Goal: Transaction & Acquisition: Purchase product/service

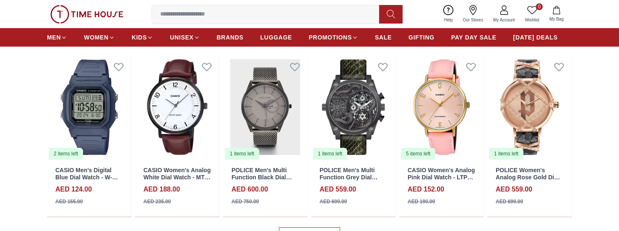
click at [110, 108] on img at bounding box center [89, 107] width 84 height 106
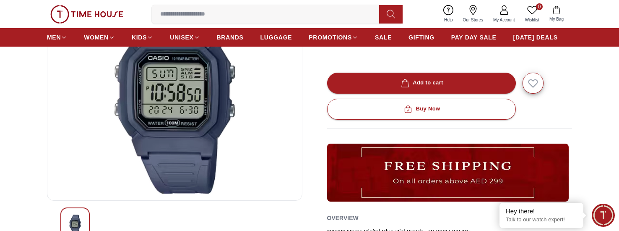
scroll to position [107, 0]
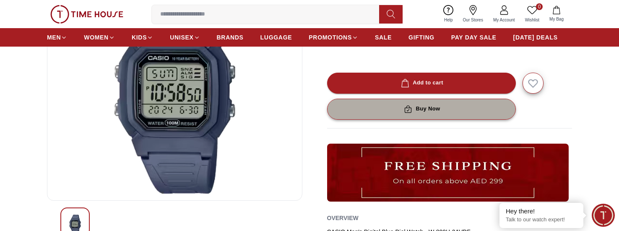
click at [428, 108] on div "Buy Now" at bounding box center [421, 109] width 38 height 10
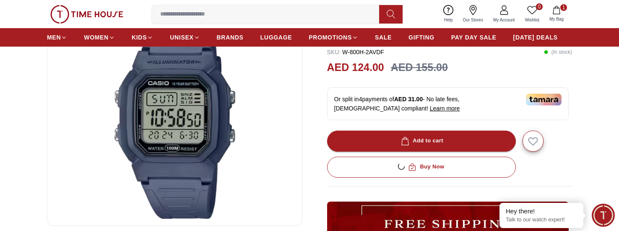
scroll to position [82, 0]
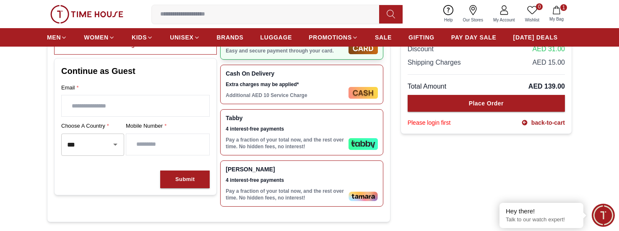
scroll to position [138, 0]
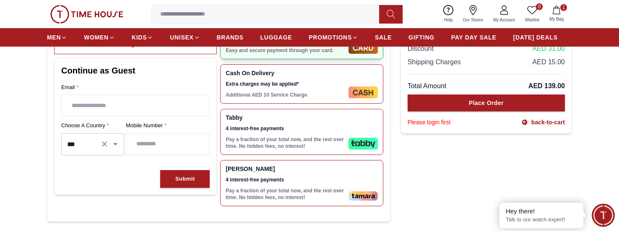
click at [99, 140] on div at bounding box center [110, 144] width 22 height 12
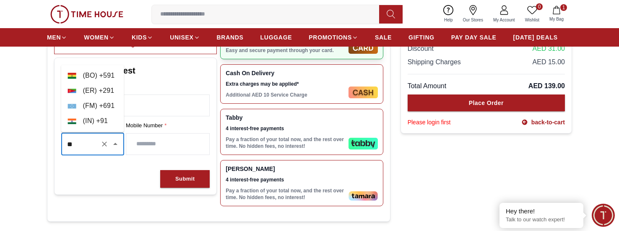
click at [102, 126] on li "( IN ) + 91" at bounding box center [92, 120] width 63 height 15
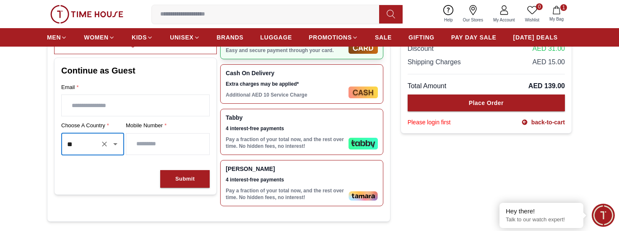
type input "**"
click at [146, 141] on input "number" at bounding box center [167, 143] width 83 height 21
click at [125, 177] on div "Submit" at bounding box center [135, 179] width 149 height 18
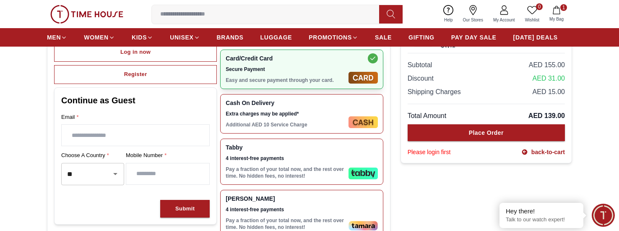
scroll to position [0, 0]
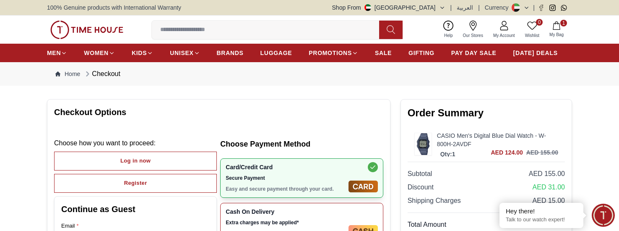
click at [82, 69] on ol "Home Checkout" at bounding box center [87, 74] width 65 height 10
click at [77, 69] on ol "Home Checkout" at bounding box center [87, 74] width 65 height 10
click at [94, 25] on img at bounding box center [86, 30] width 73 height 18
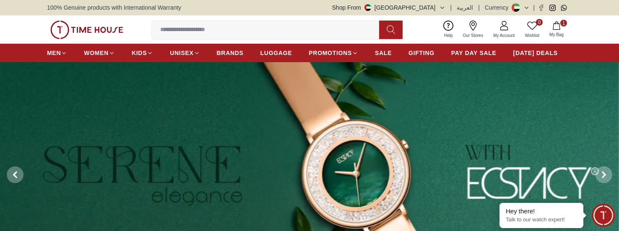
click at [441, 7] on button "Shop From [GEOGRAPHIC_DATA]" at bounding box center [388, 7] width 113 height 8
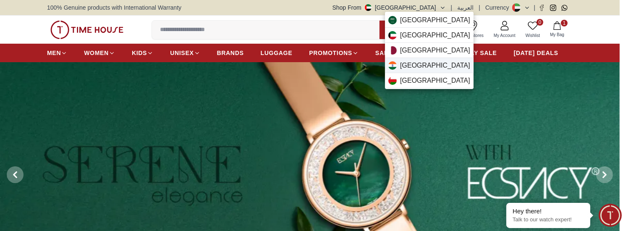
click at [415, 63] on div "[GEOGRAPHIC_DATA]" at bounding box center [429, 65] width 89 height 15
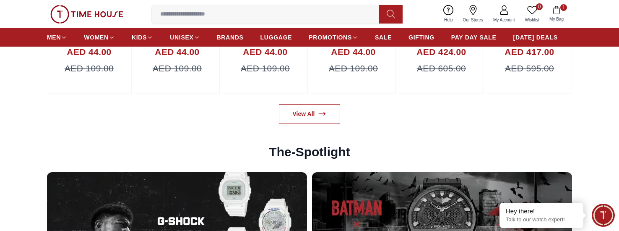
scroll to position [2293, 0]
